Goal: Task Accomplishment & Management: Use online tool/utility

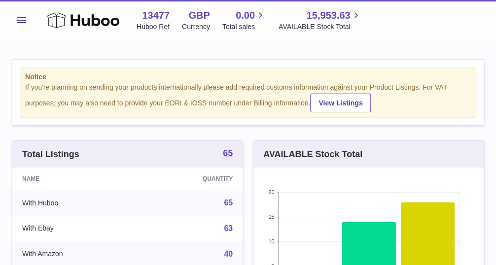
scroll to position [154, 230]
click at [25, 25] on button "Menu" at bounding box center [22, 20] width 20 height 20
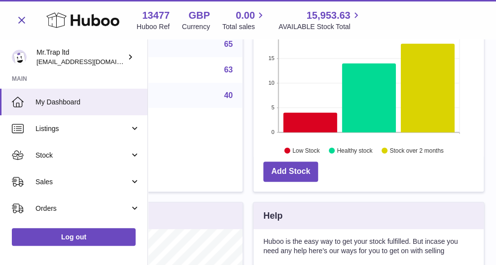
scroll to position [160, 0]
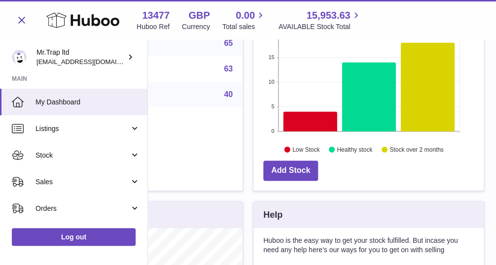
click at [40, 177] on span "Sales" at bounding box center [82, 181] width 94 height 9
click at [52, 205] on span "Sales" at bounding box center [87, 206] width 104 height 9
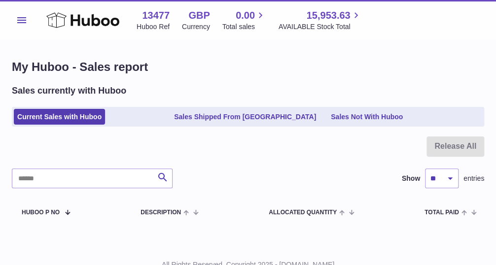
click at [374, 118] on link "Sales Not With Huboo" at bounding box center [366, 117] width 79 height 16
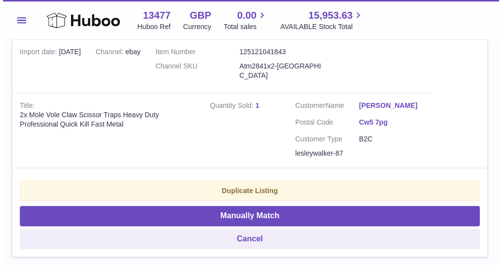
scroll to position [215, 0]
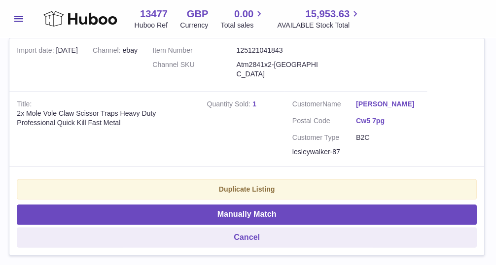
click at [367, 207] on button "Manually Match" at bounding box center [248, 214] width 456 height 20
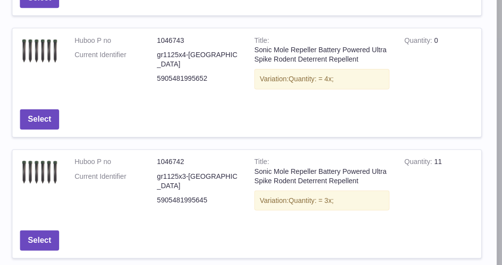
scroll to position [485, 0]
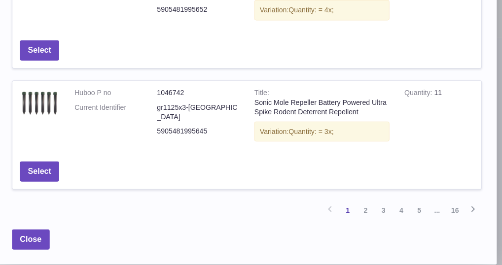
click at [458, 203] on link "16" at bounding box center [454, 211] width 18 height 18
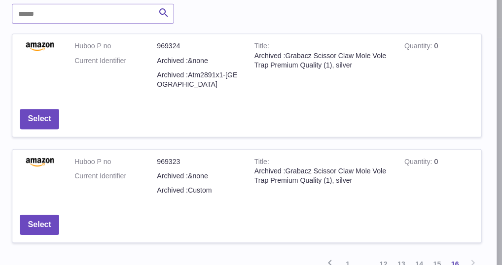
scroll to position [95, 0]
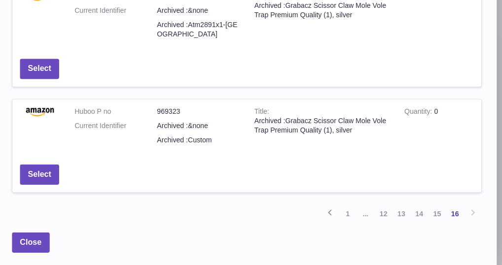
click at [443, 205] on link "15" at bounding box center [437, 214] width 18 height 18
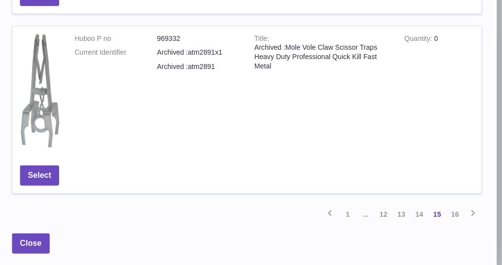
scroll to position [630, 0]
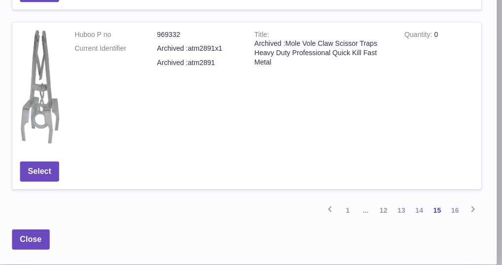
click at [424, 203] on link "14" at bounding box center [419, 211] width 18 height 18
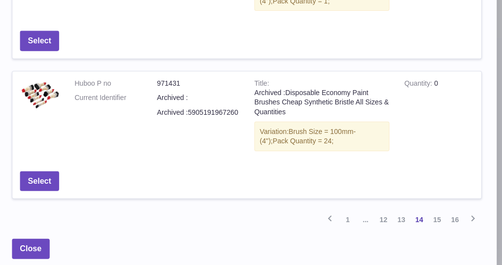
scroll to position [550, 0]
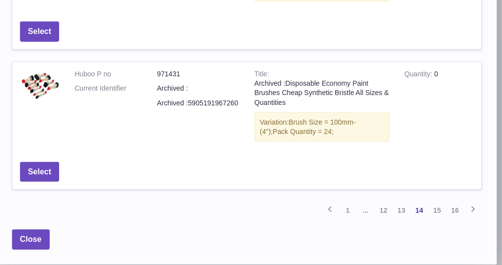
click at [407, 202] on link "13" at bounding box center [401, 211] width 18 height 18
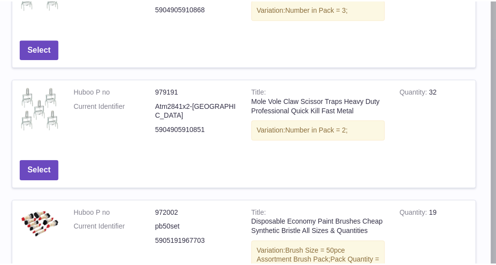
scroll to position [357, 0]
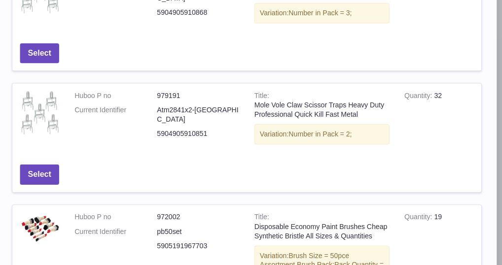
click at [43, 170] on button "Select" at bounding box center [42, 175] width 39 height 20
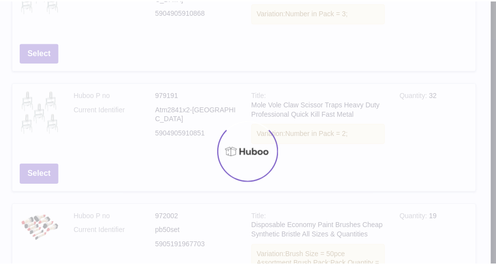
scroll to position [0, 0]
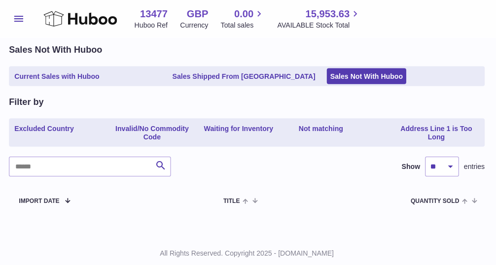
click at [57, 73] on link "Current Sales with Huboo" at bounding box center [59, 77] width 91 height 16
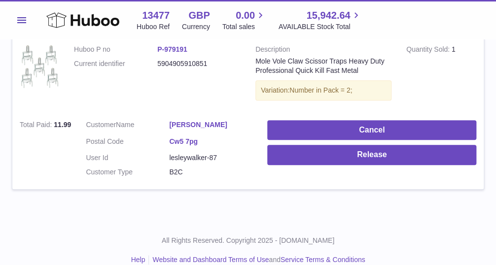
scroll to position [190, 0]
